Goal: Transaction & Acquisition: Book appointment/travel/reservation

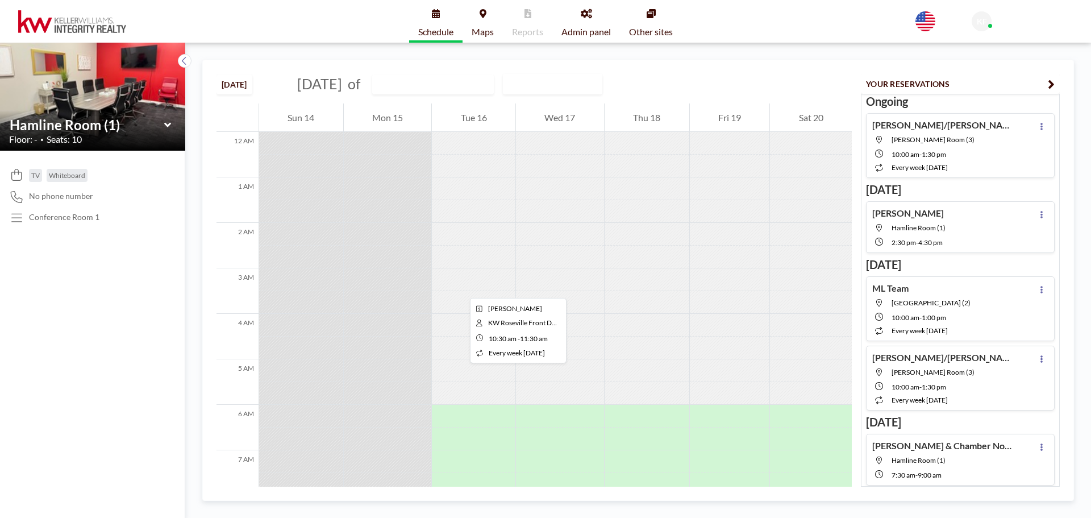
scroll to position [364, 0]
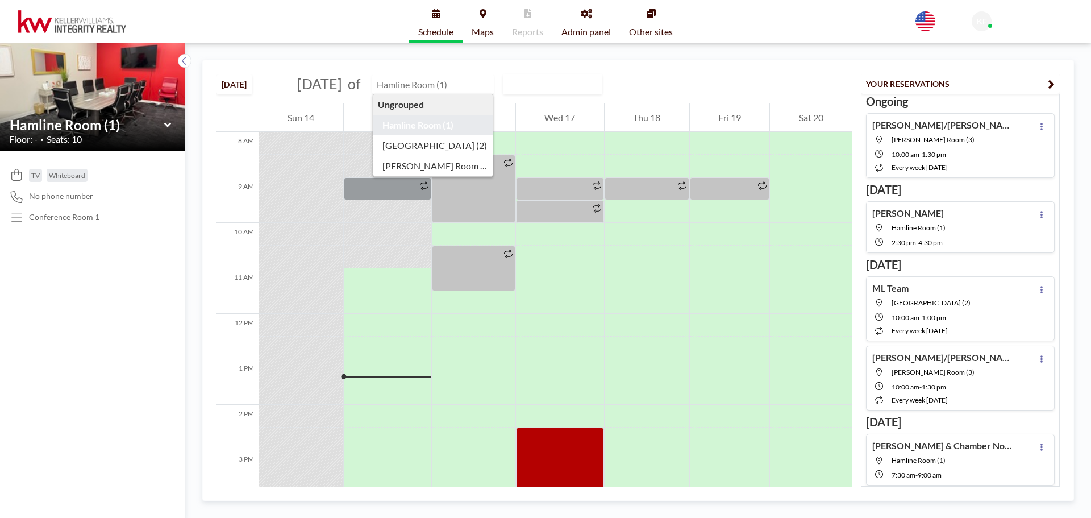
click at [465, 89] on input "text" at bounding box center [427, 84] width 109 height 19
type input "[GEOGRAPHIC_DATA] (2)"
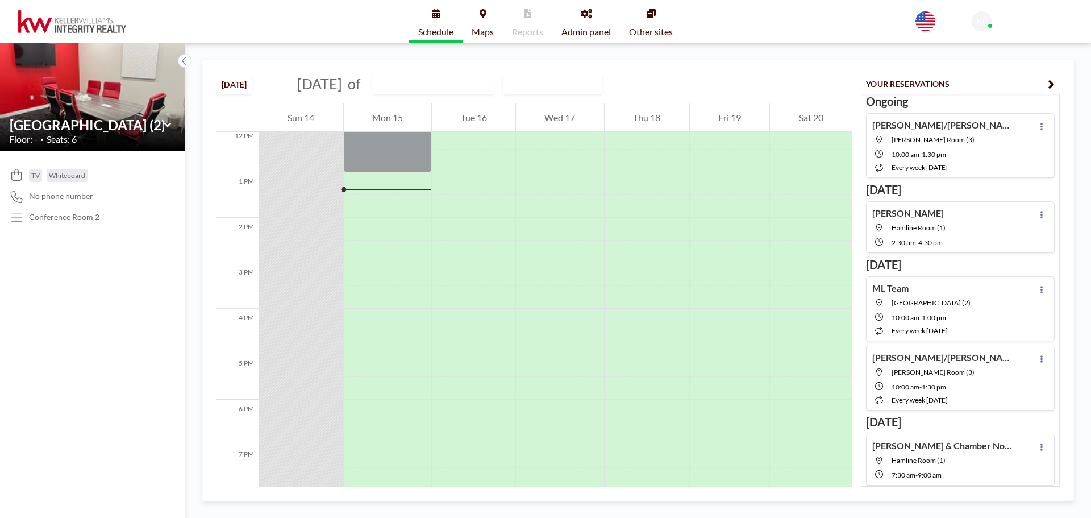
scroll to position [568, 0]
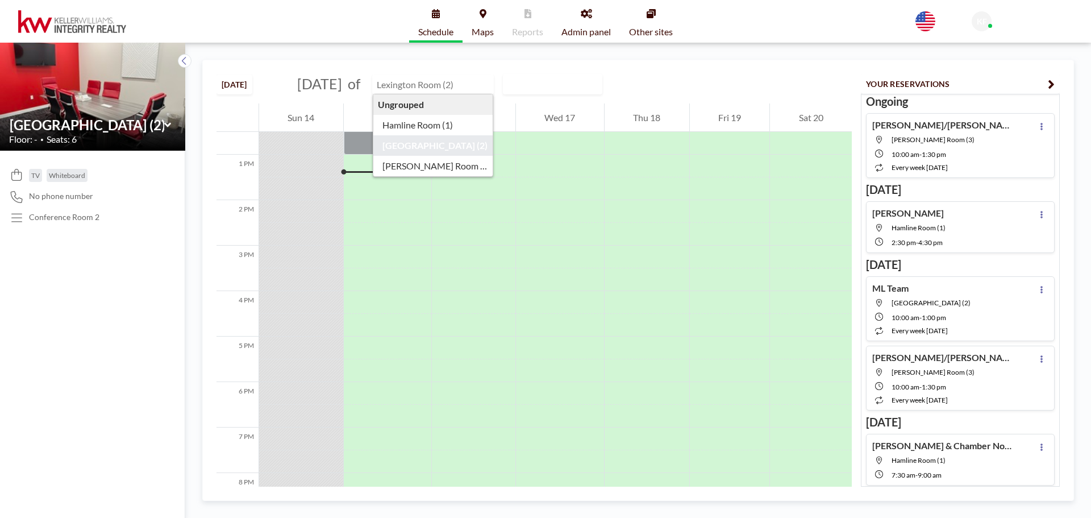
click at [472, 85] on input "text" at bounding box center [427, 84] width 109 height 19
type input "[PERSON_NAME] Room (3)"
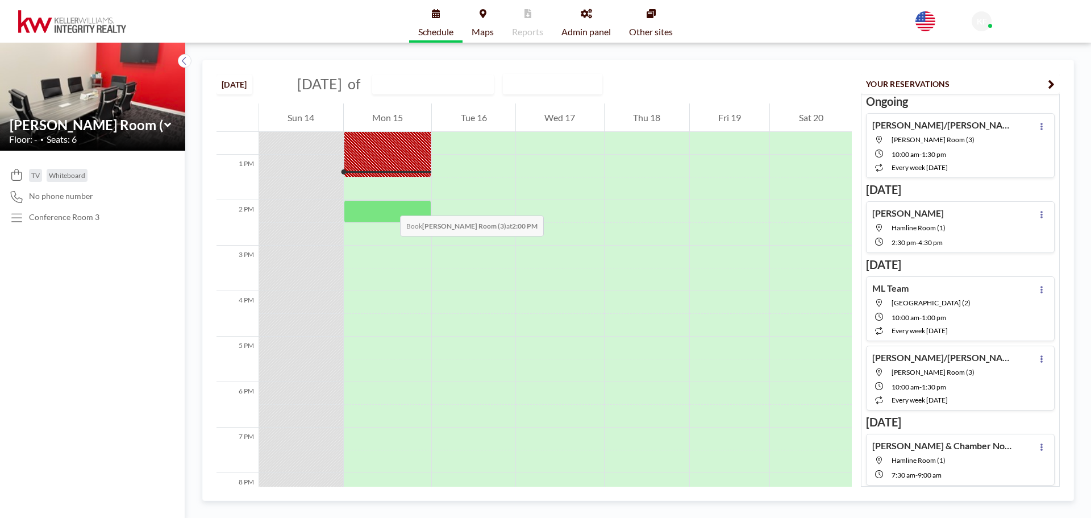
click at [389, 204] on div at bounding box center [388, 211] width 88 height 23
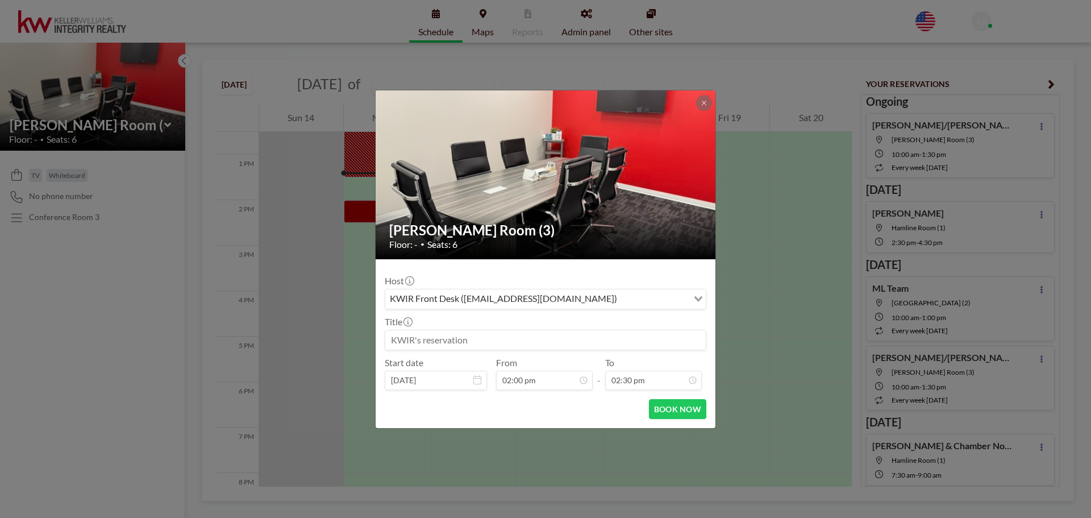
click at [415, 339] on input at bounding box center [545, 339] width 320 height 19
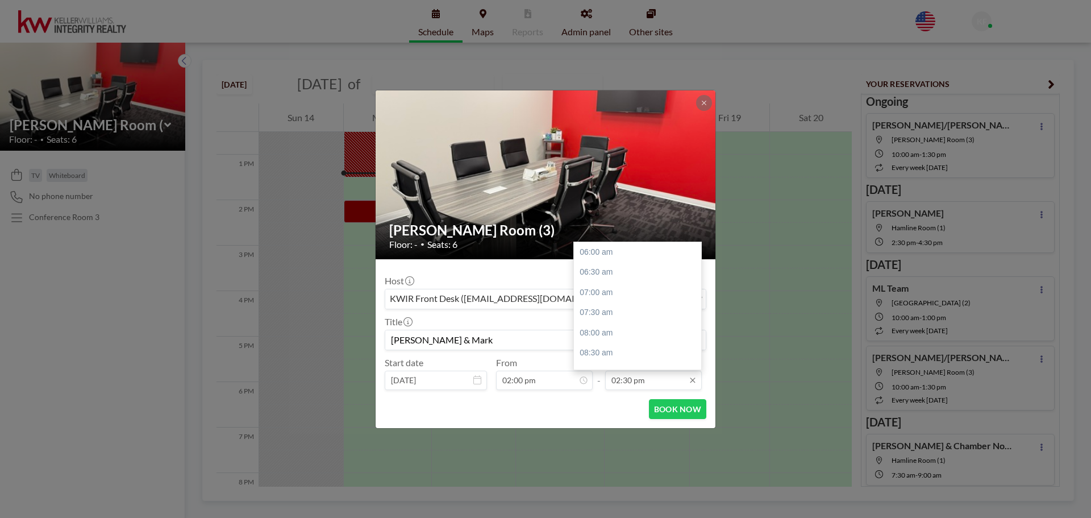
scroll to position [344, 0]
type input "[PERSON_NAME] & Mark"
click at [632, 356] on div "05:00 pm" at bounding box center [640, 353] width 133 height 20
type input "05:00 pm"
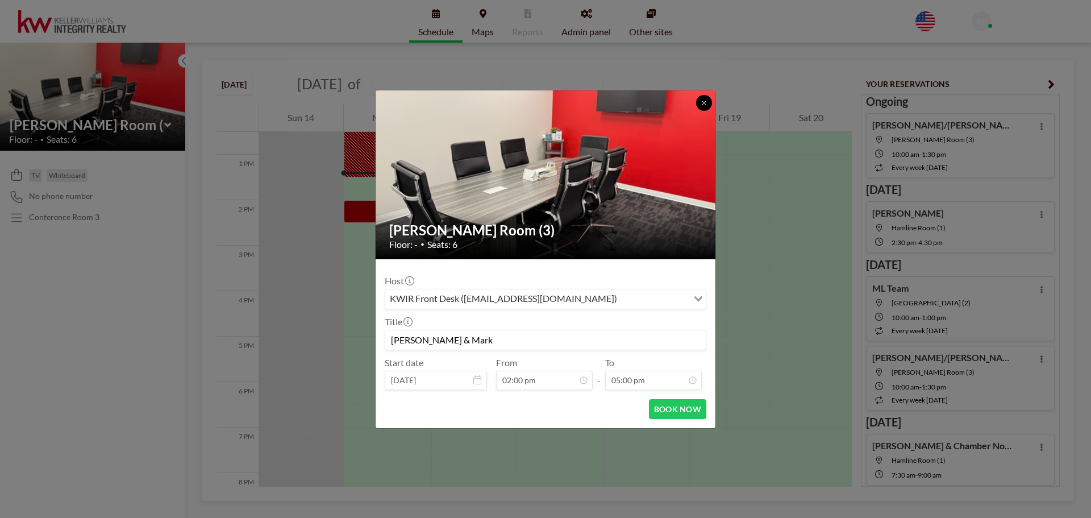
click at [700, 102] on button at bounding box center [704, 103] width 16 height 16
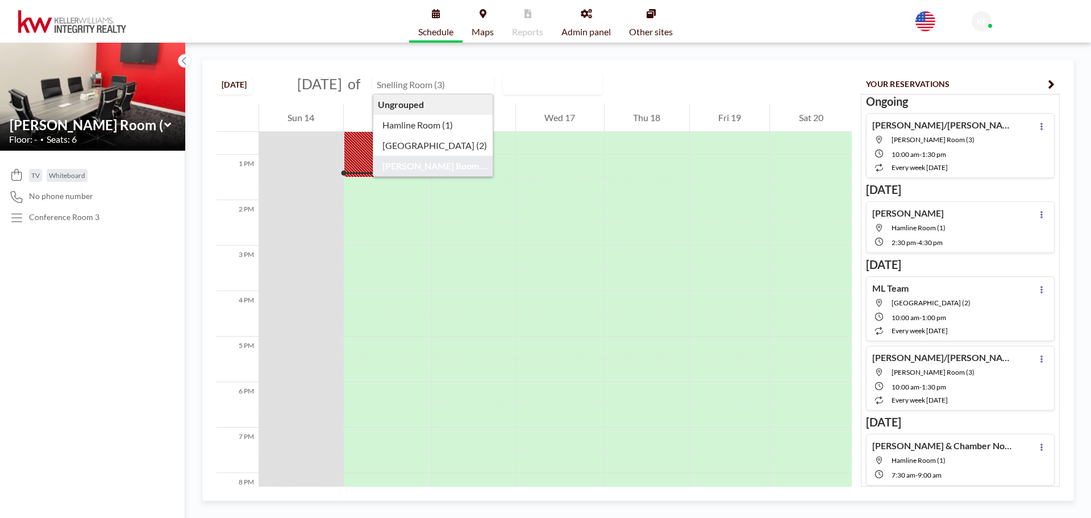
click at [482, 85] on input "text" at bounding box center [427, 84] width 109 height 19
type input "[GEOGRAPHIC_DATA] (2)"
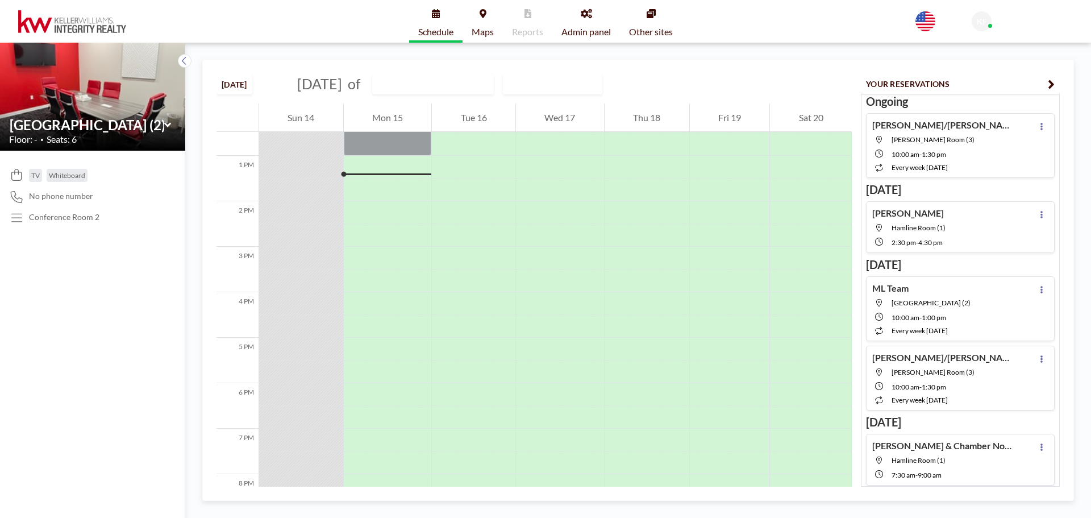
scroll to position [568, 0]
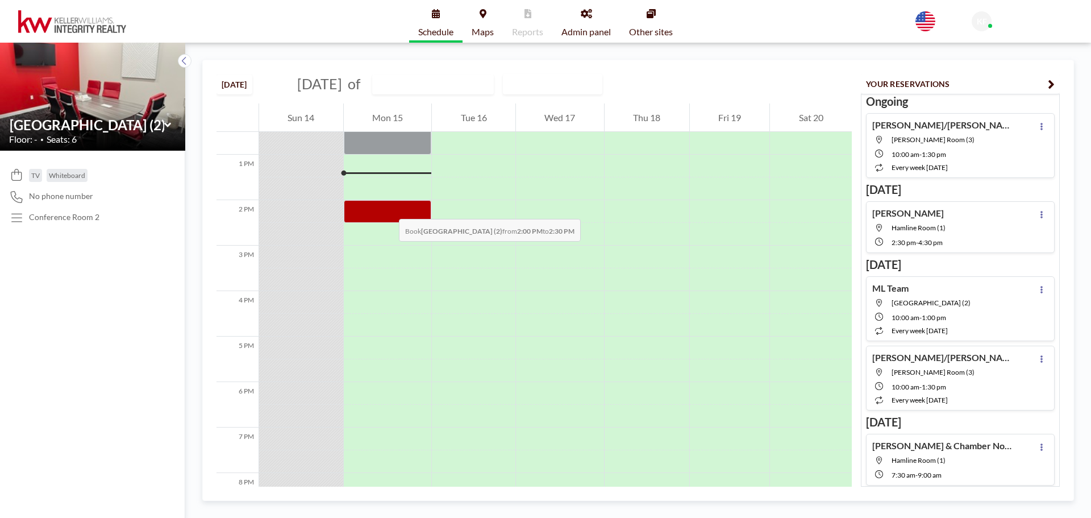
click at [387, 207] on div at bounding box center [388, 211] width 88 height 23
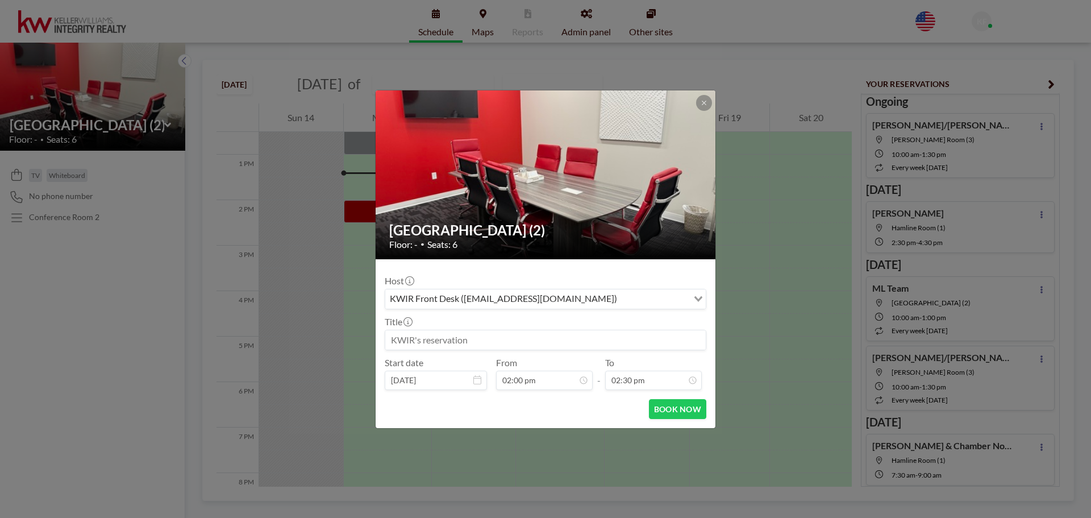
click at [427, 341] on input at bounding box center [545, 339] width 320 height 19
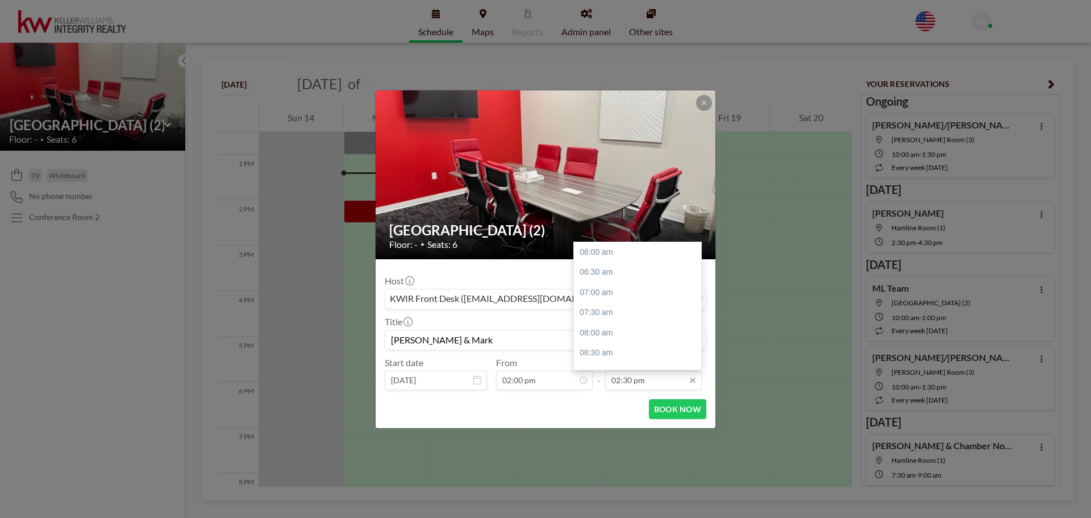
scroll to position [344, 0]
type input "[PERSON_NAME] & Mark"
click at [631, 380] on input "02:30 pm" at bounding box center [653, 379] width 97 height 19
click at [627, 362] on div "05:00 pm" at bounding box center [640, 353] width 133 height 20
type input "05:00 pm"
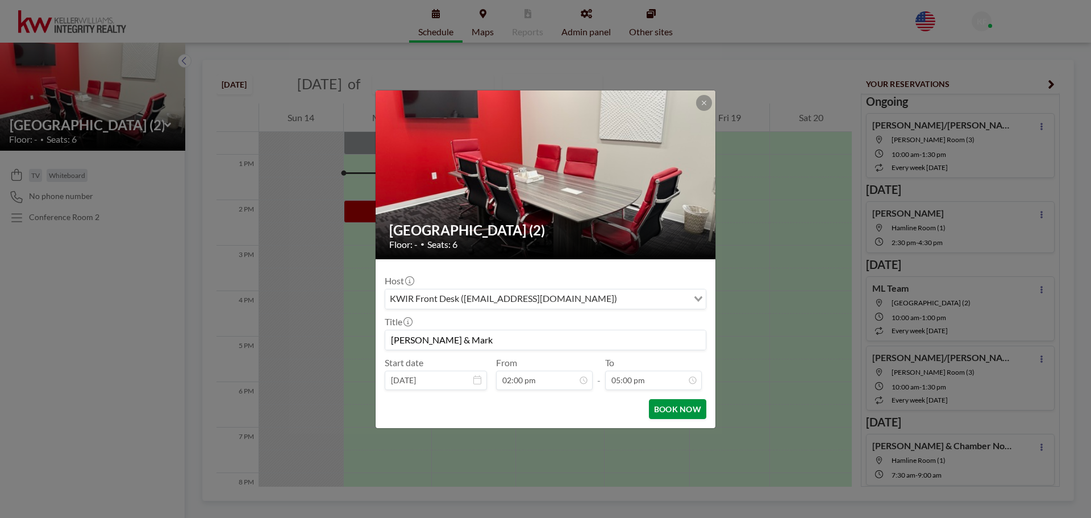
scroll to position [445, 0]
click at [672, 410] on button "BOOK NOW" at bounding box center [677, 409] width 57 height 20
